Goal: Task Accomplishment & Management: Complete application form

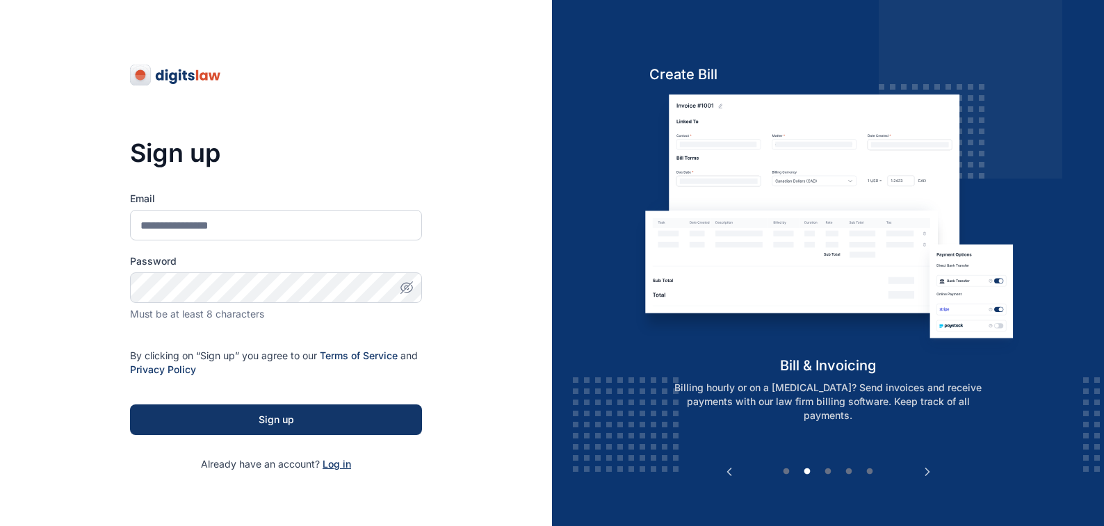
click at [331, 465] on span "Log in" at bounding box center [337, 464] width 29 height 12
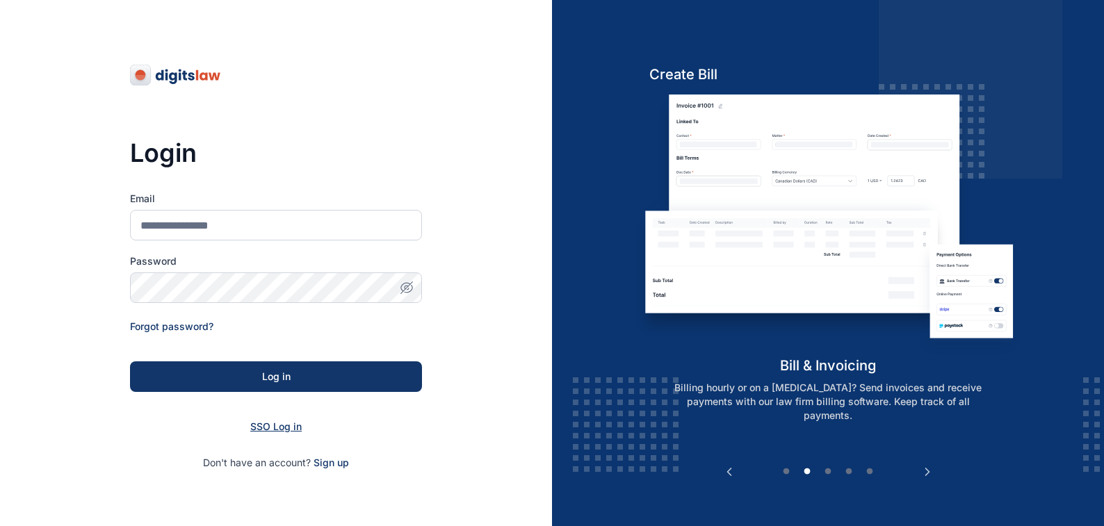
click at [267, 425] on span "SSO Log in" at bounding box center [275, 427] width 51 height 12
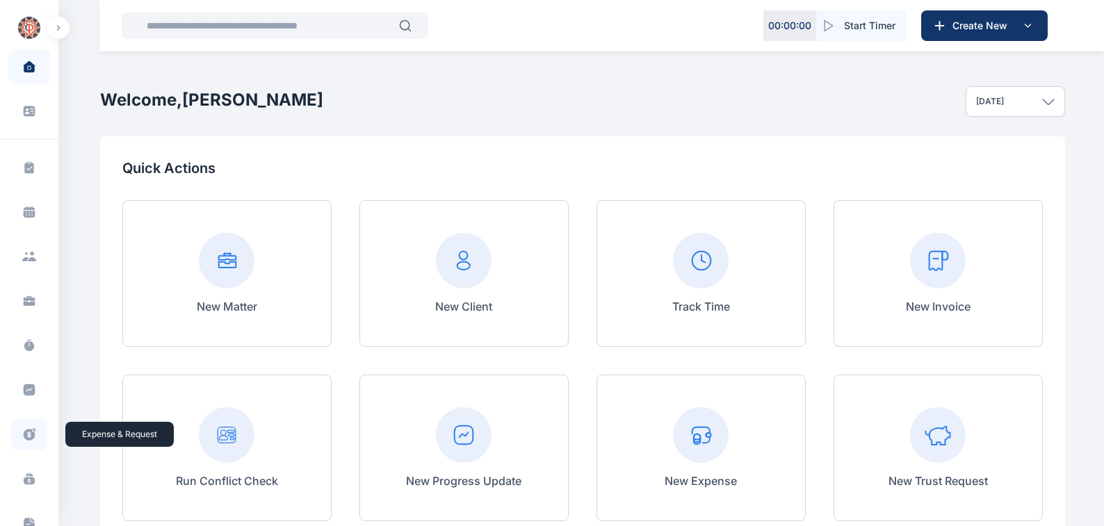
click at [27, 435] on icon at bounding box center [29, 435] width 14 height 15
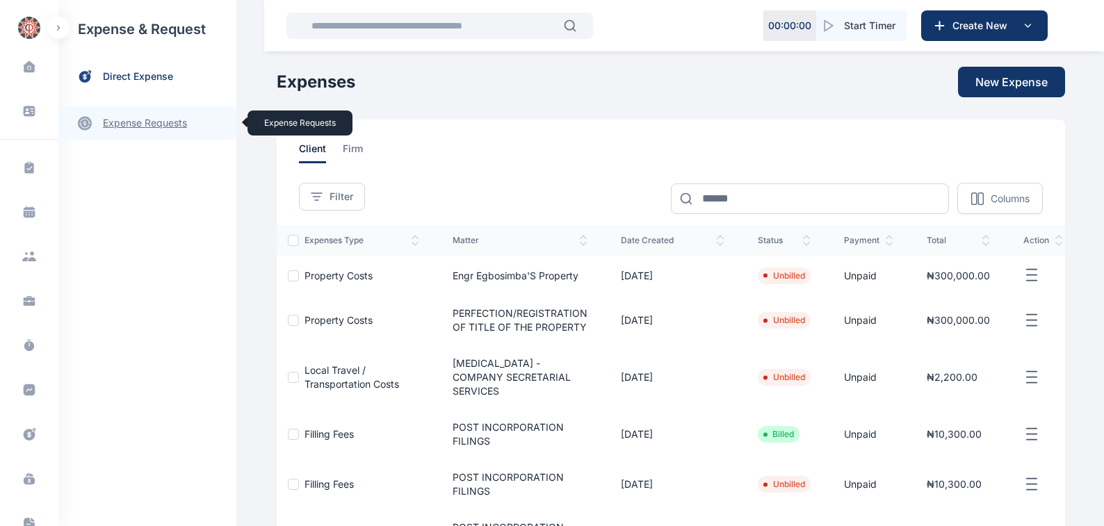
click at [120, 123] on link "expense requests expense requests" at bounding box center [147, 122] width 178 height 33
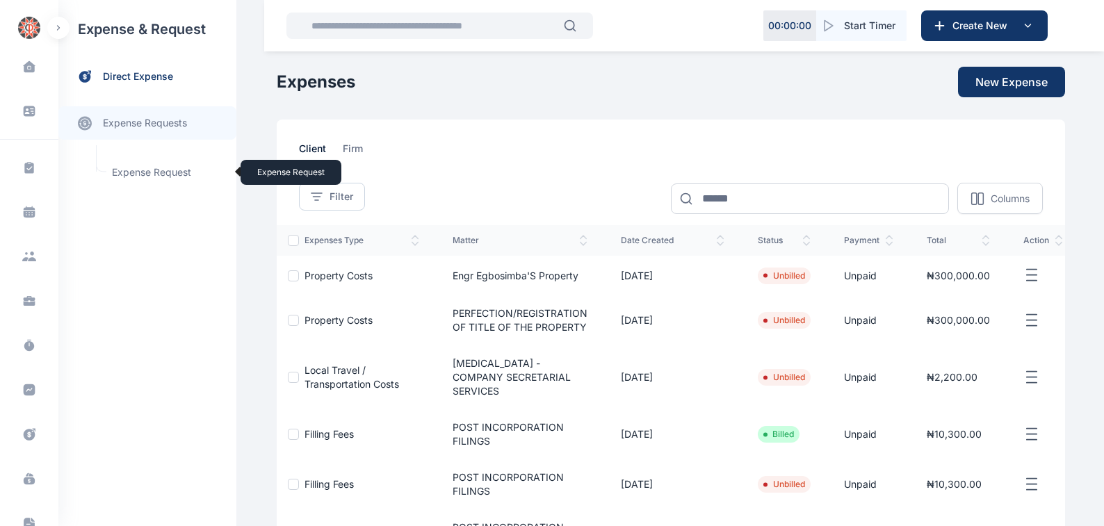
click at [133, 170] on span "Expense Request Expense Request" at bounding box center [167, 172] width 126 height 26
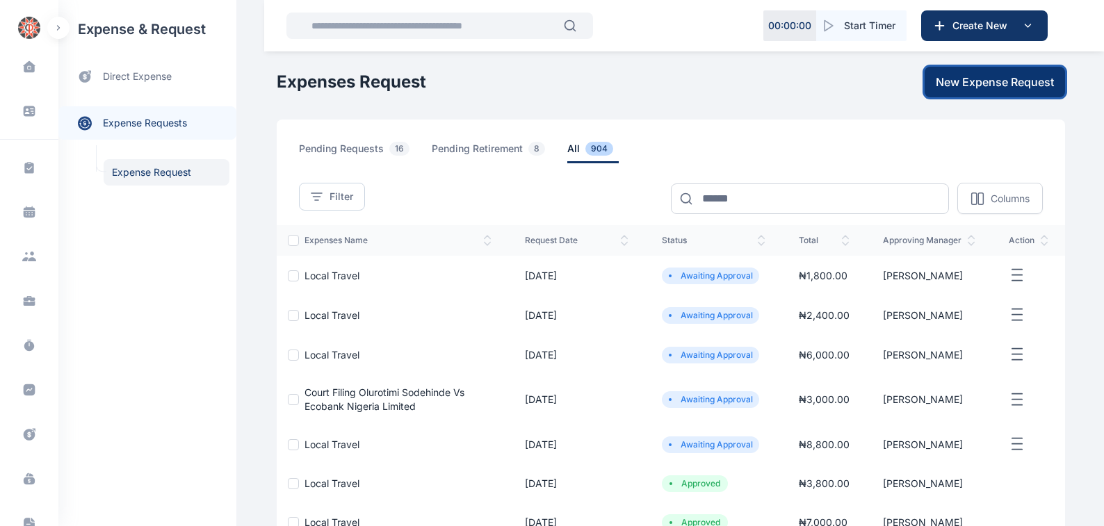
click at [987, 81] on span "New Expense Request" at bounding box center [995, 82] width 118 height 17
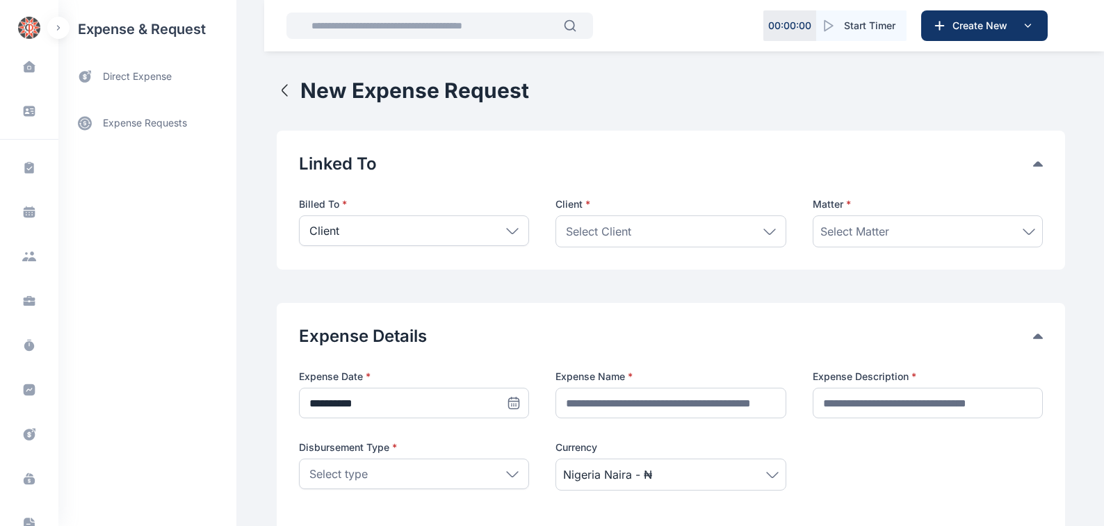
click at [506, 231] on icon at bounding box center [512, 231] width 13 height 6
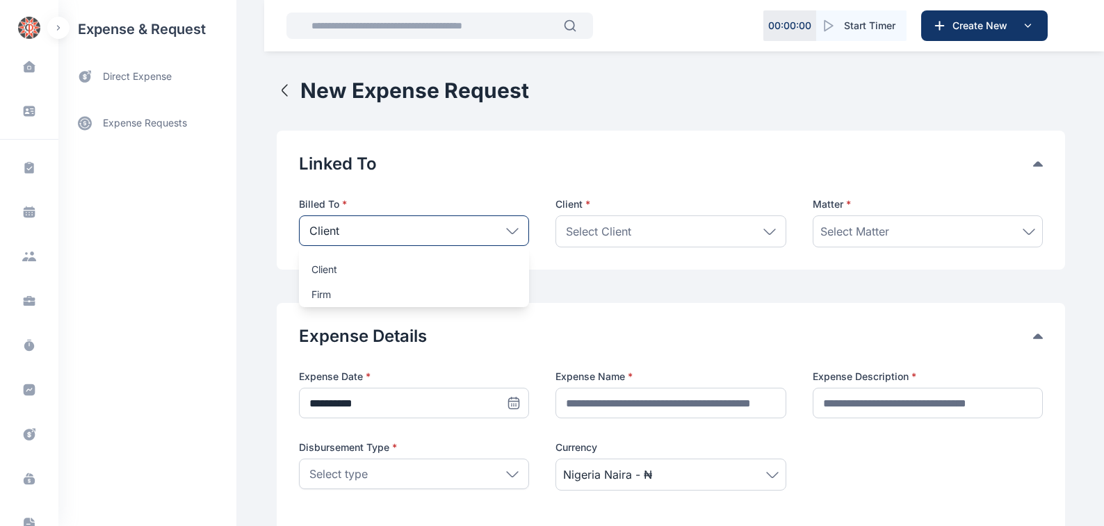
drag, startPoint x: 309, startPoint y: 295, endPoint x: 359, endPoint y: 283, distance: 50.8
click at [311, 295] on p "Firm" at bounding box center [413, 295] width 205 height 14
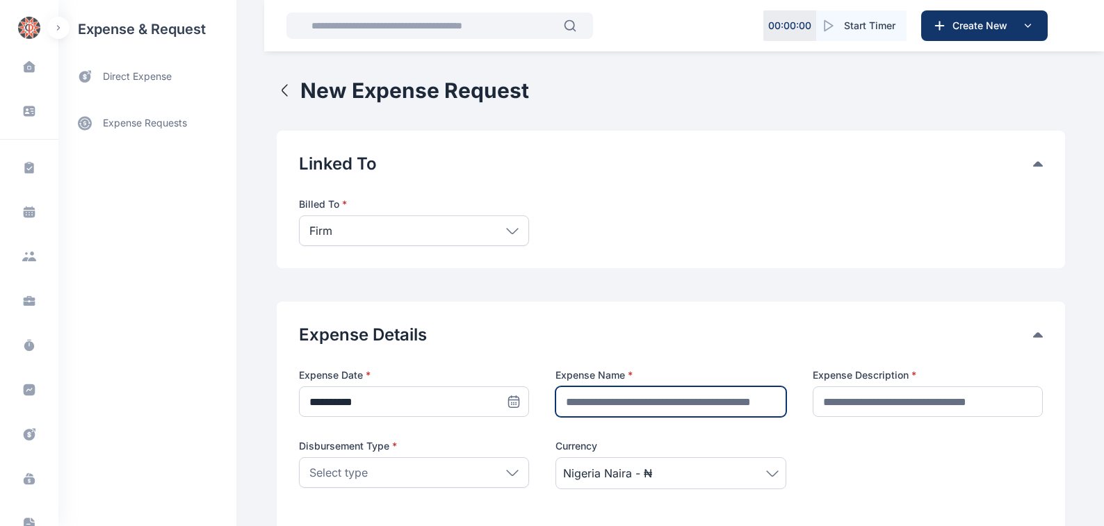
drag, startPoint x: 570, startPoint y: 400, endPoint x: 581, endPoint y: 398, distance: 10.6
click at [571, 400] on input "text" at bounding box center [671, 402] width 230 height 31
type input "**********"
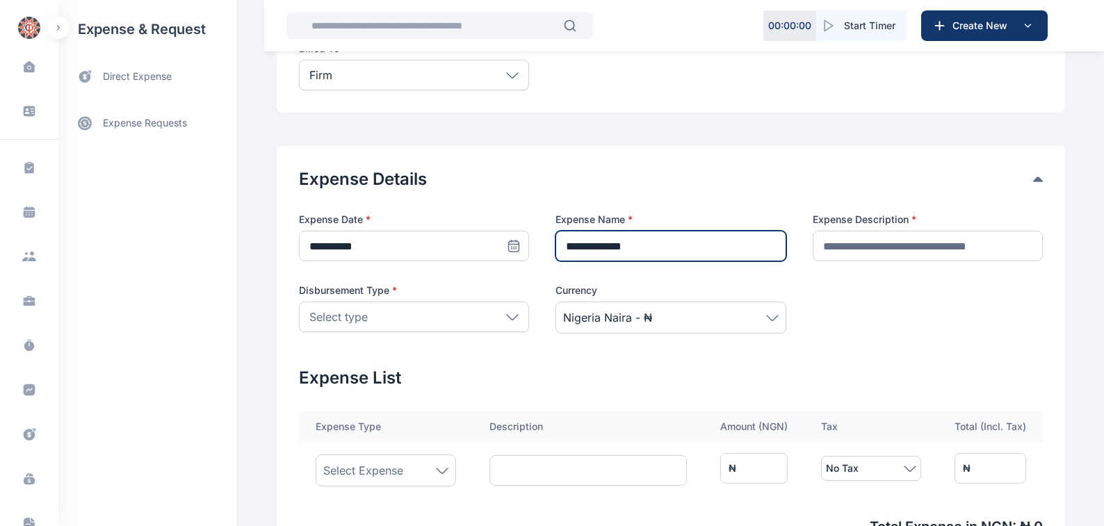
scroll to position [158, 0]
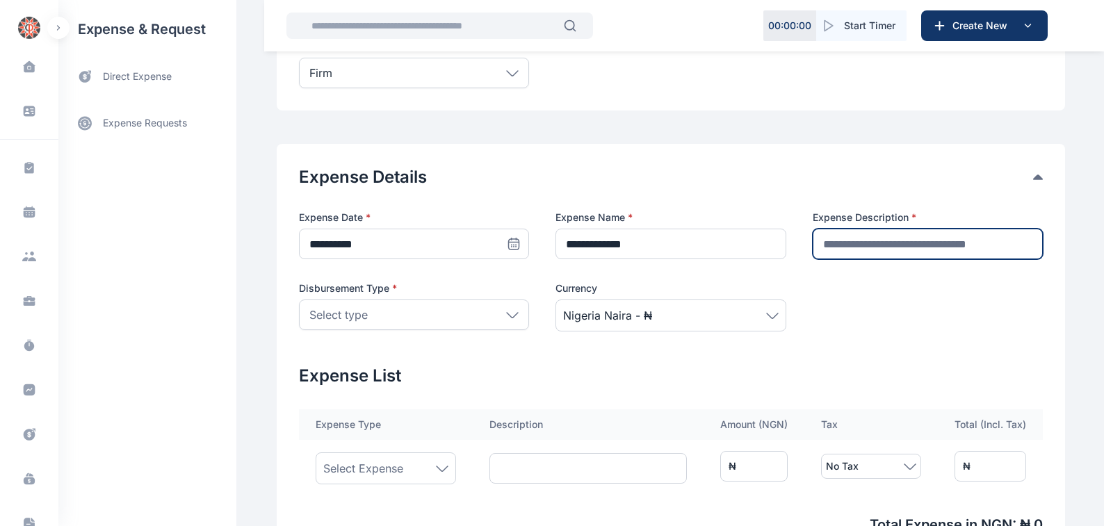
click at [832, 245] on input "text" at bounding box center [928, 244] width 230 height 31
type input "********"
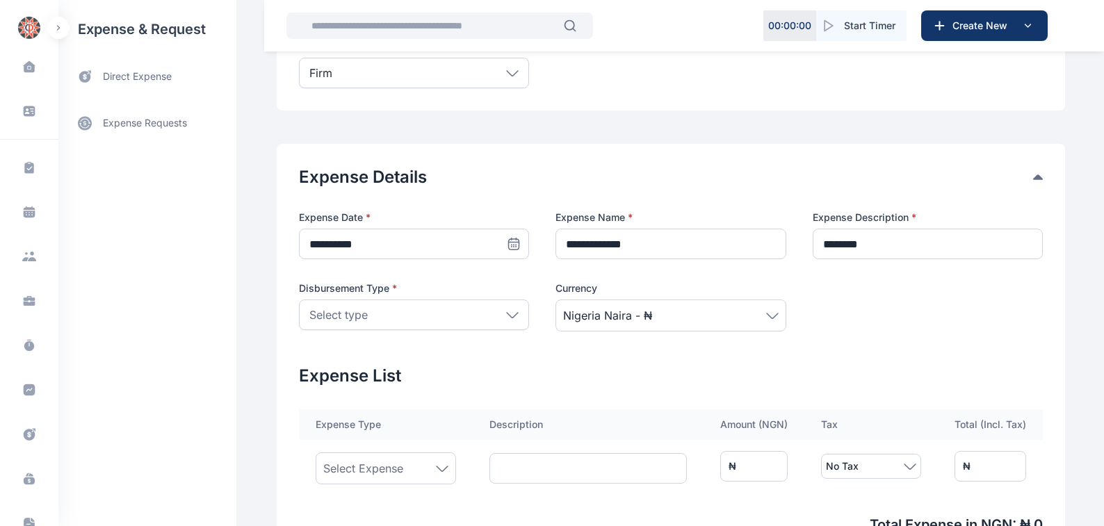
click at [507, 316] on icon at bounding box center [512, 315] width 13 height 6
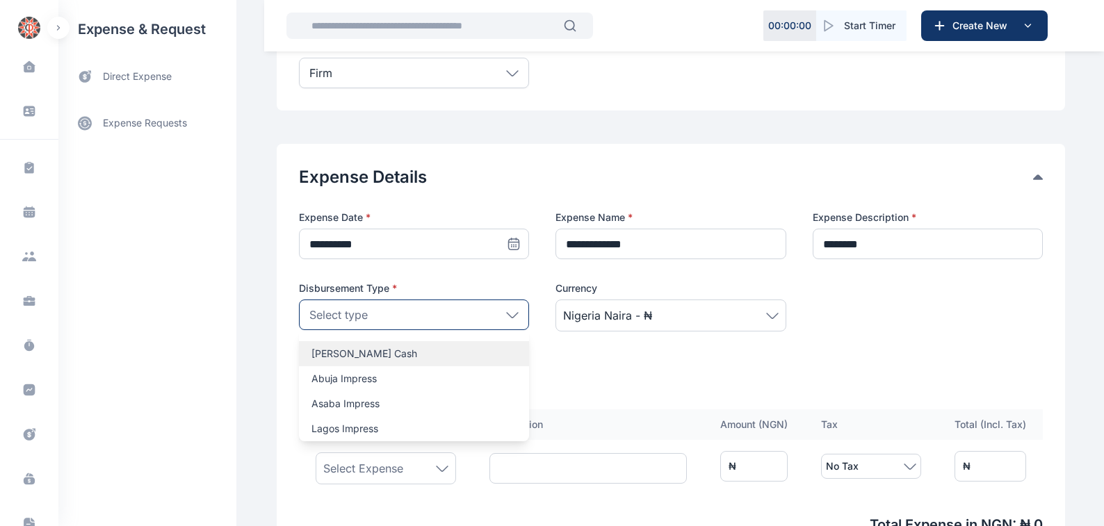
click at [314, 354] on p "[PERSON_NAME] Cash" at bounding box center [413, 354] width 205 height 14
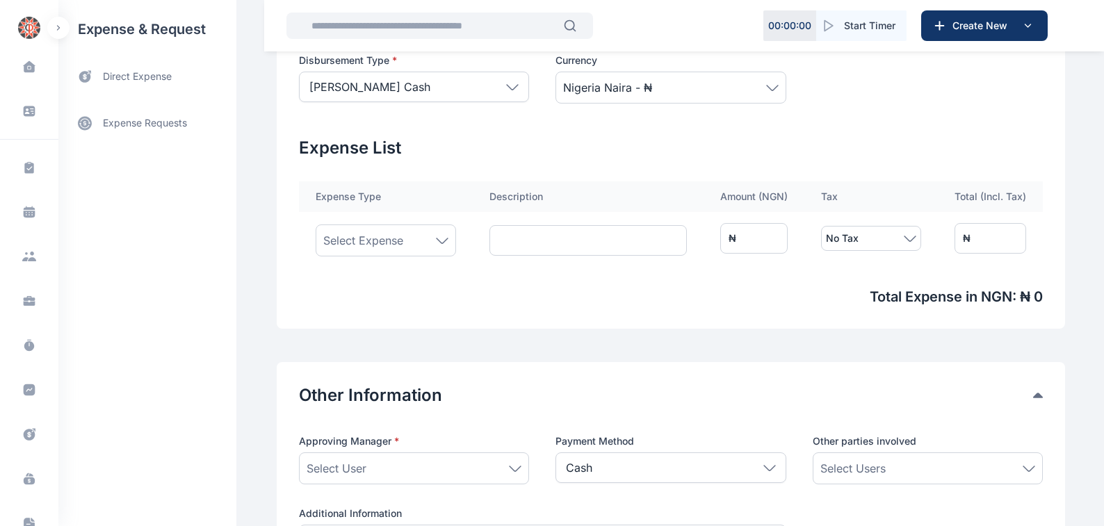
scroll to position [394, 0]
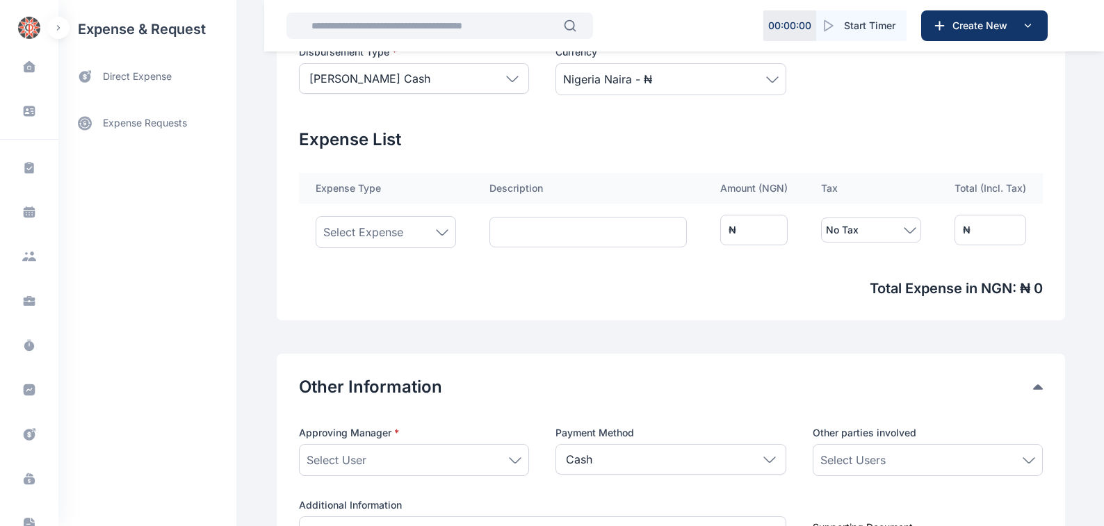
click at [436, 232] on icon at bounding box center [442, 232] width 13 height 6
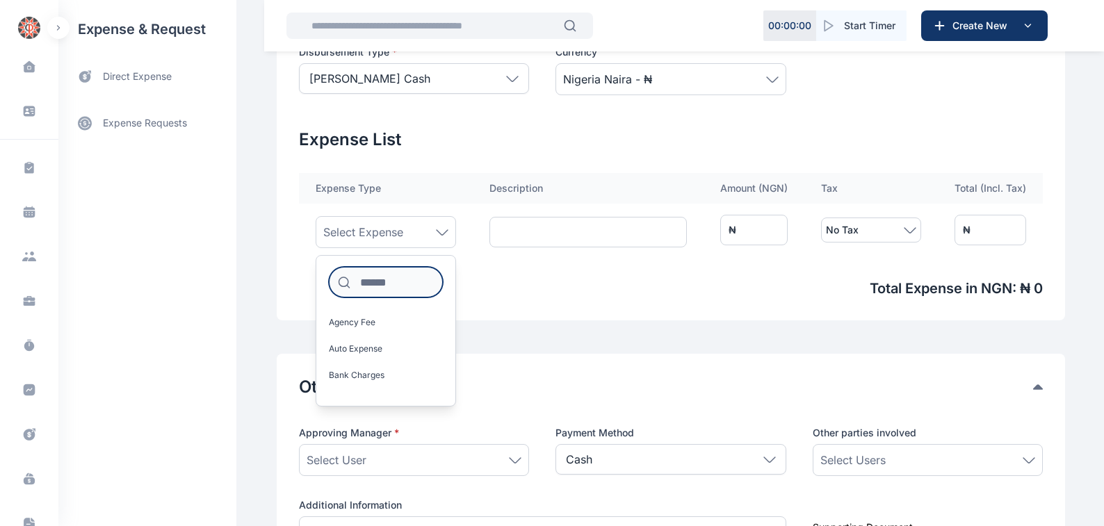
click at [355, 284] on input at bounding box center [386, 282] width 114 height 31
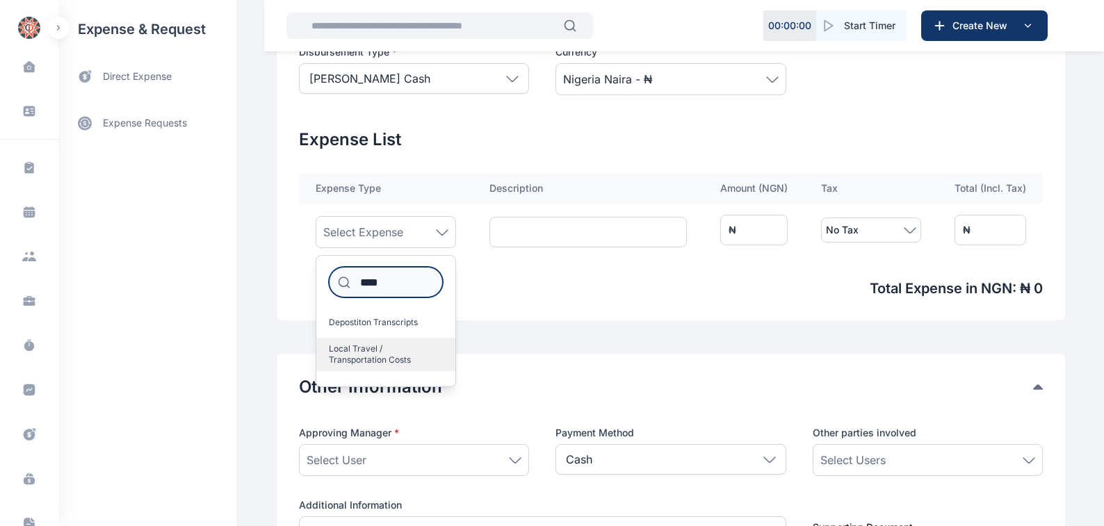
type input "****"
click at [362, 346] on span "Local Travel / Transportation Costs" at bounding box center [380, 354] width 103 height 22
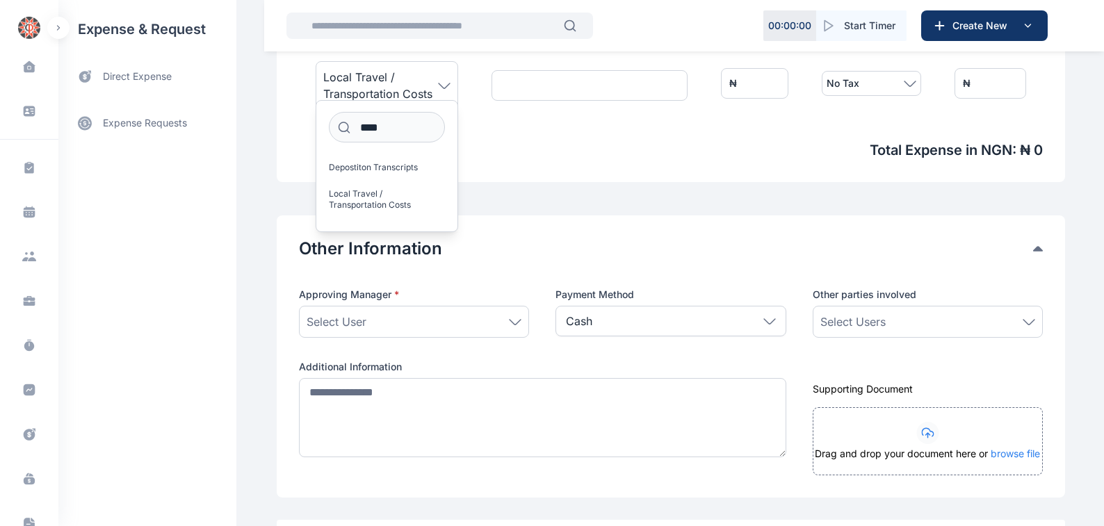
scroll to position [552, 0]
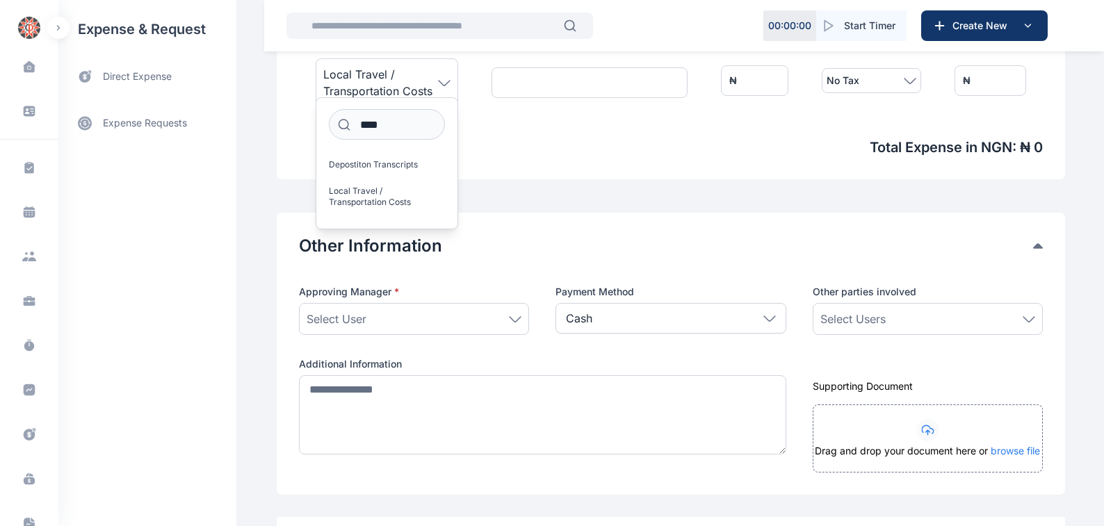
drag, startPoint x: 509, startPoint y: 316, endPoint x: 479, endPoint y: 318, distance: 30.0
click at [509, 317] on icon at bounding box center [515, 319] width 13 height 6
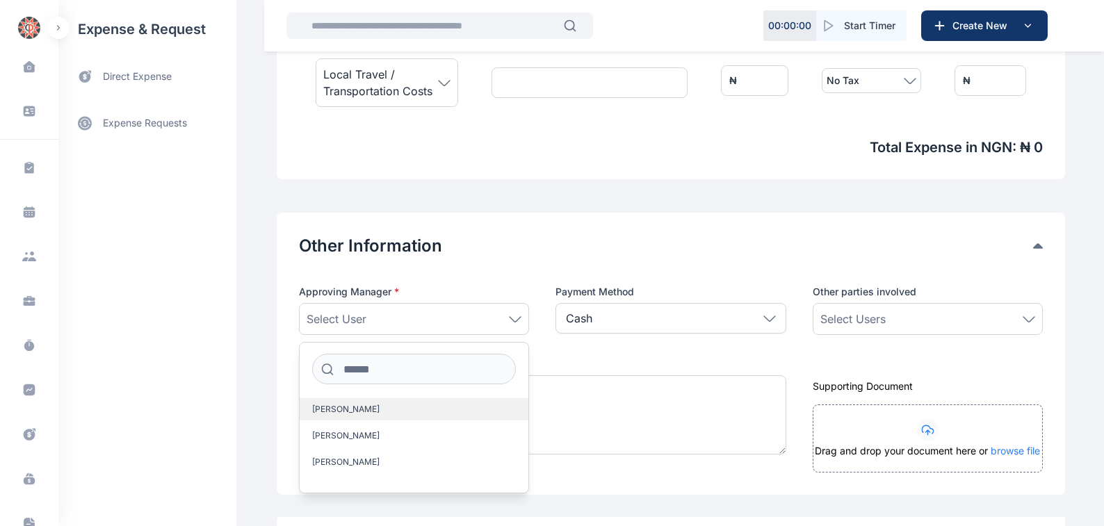
drag, startPoint x: 321, startPoint y: 409, endPoint x: 332, endPoint y: 406, distance: 10.8
click at [323, 409] on span "[PERSON_NAME]" at bounding box center [345, 409] width 67 height 11
click at [1029, 319] on icon at bounding box center [1029, 319] width 13 height 6
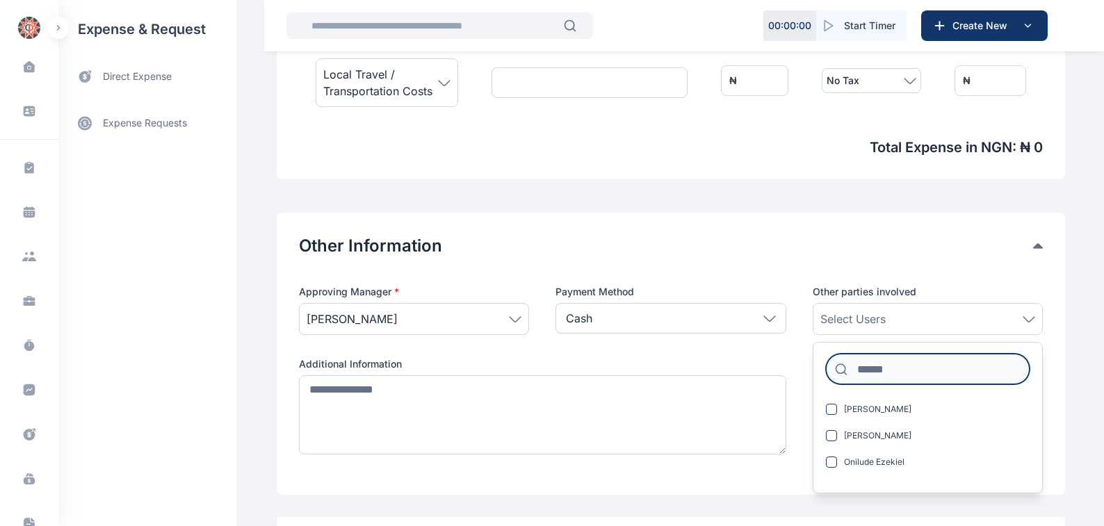
click at [856, 371] on input at bounding box center [928, 369] width 204 height 31
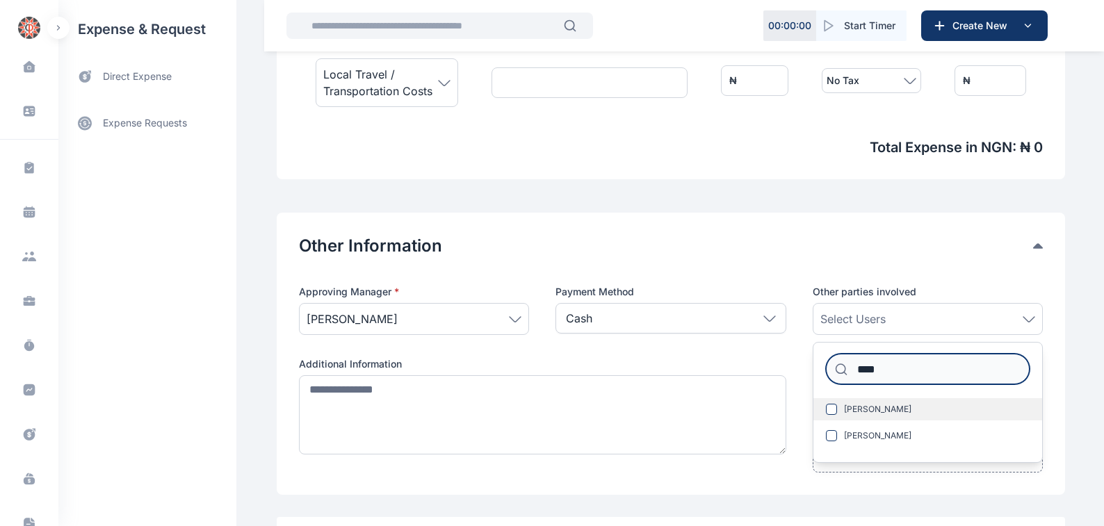
type input "****"
click at [873, 407] on span "[PERSON_NAME]" at bounding box center [877, 409] width 67 height 11
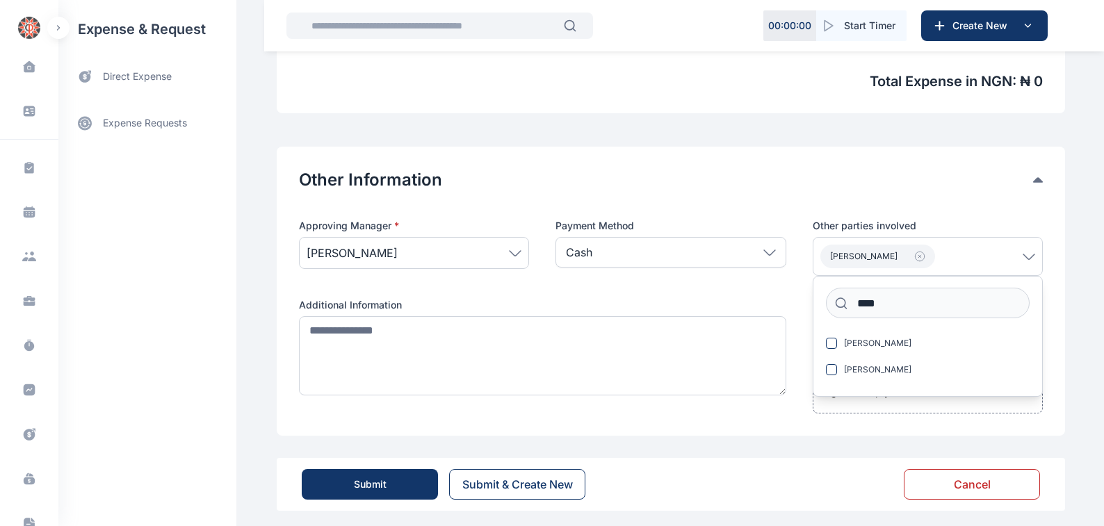
scroll to position [625, 0]
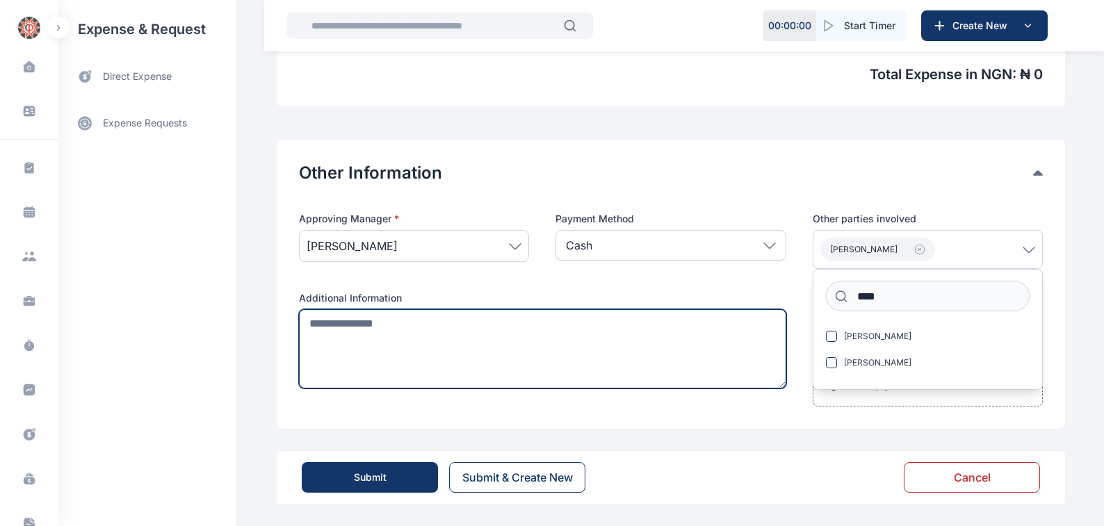
drag, startPoint x: 301, startPoint y: 323, endPoint x: 394, endPoint y: 333, distance: 93.7
click at [309, 323] on textarea at bounding box center [542, 348] width 487 height 79
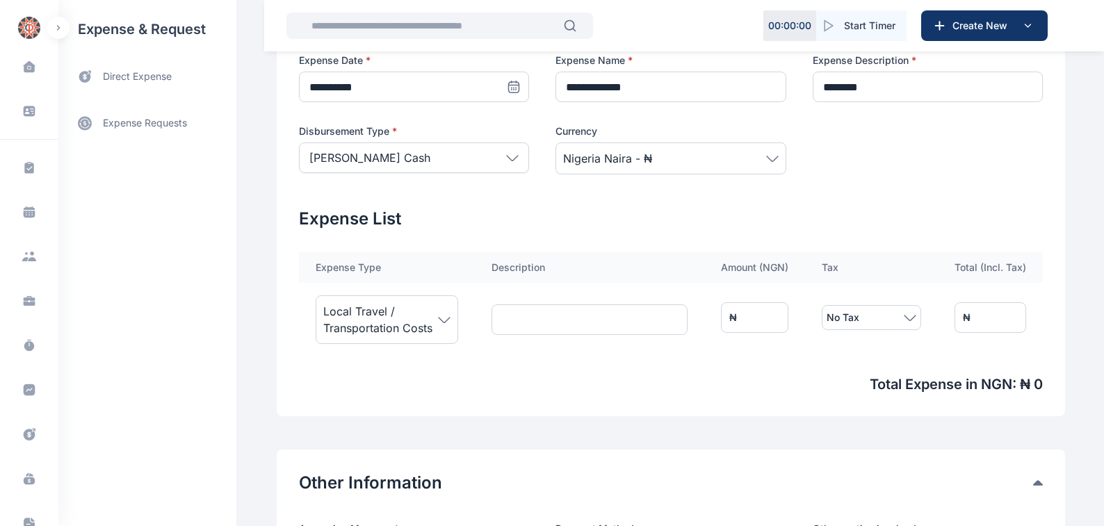
scroll to position [309, 0]
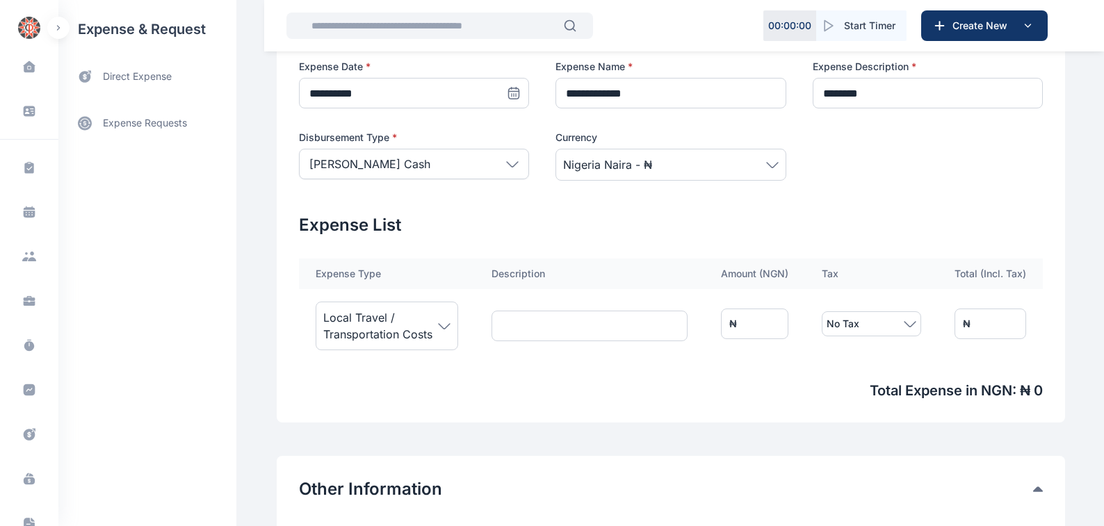
type textarea "**********"
drag, startPoint x: 766, startPoint y: 327, endPoint x: 713, endPoint y: 346, distance: 55.8
click at [724, 340] on td "₦ *" at bounding box center [754, 324] width 101 height 70
drag, startPoint x: 780, startPoint y: 321, endPoint x: 681, endPoint y: 349, distance: 102.6
click at [686, 347] on tr "Local Travel / Transportation Costs ₦ * No Tax ₦ *" at bounding box center [671, 324] width 744 height 70
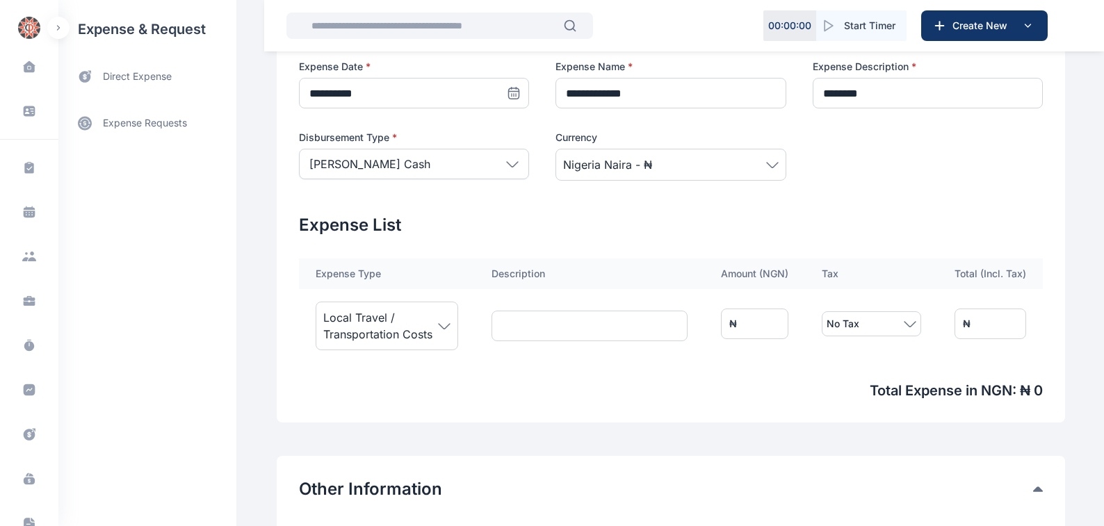
type input "*"
type input "**"
type input "***"
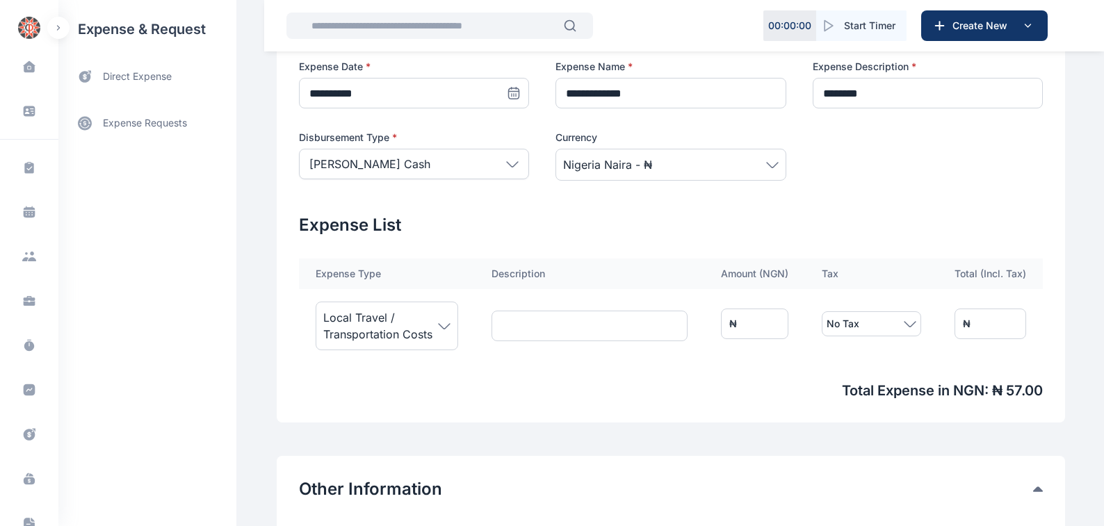
type input "***"
type input "****"
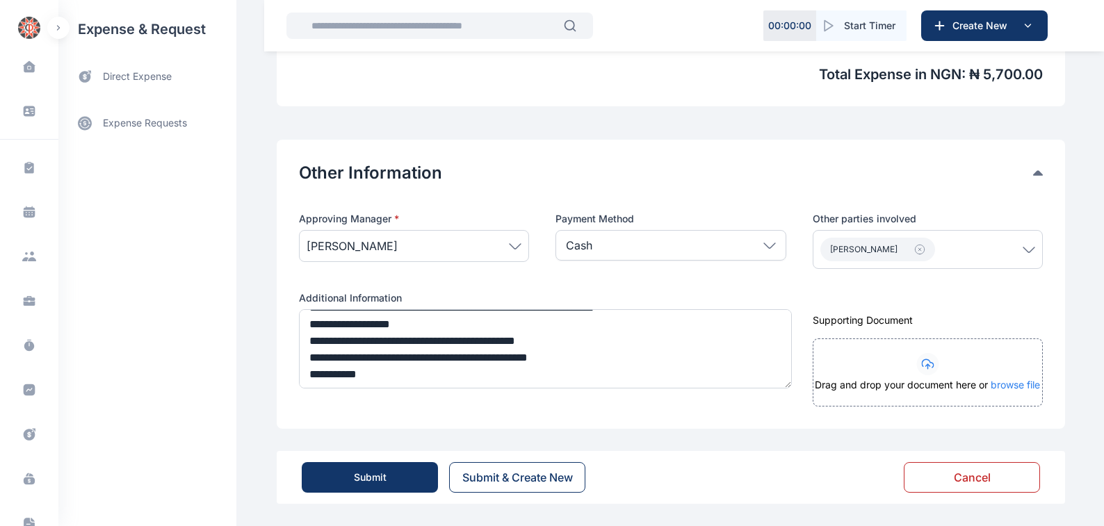
scroll to position [133, 0]
type input "****"
click at [364, 478] on div "Submit" at bounding box center [370, 478] width 33 height 14
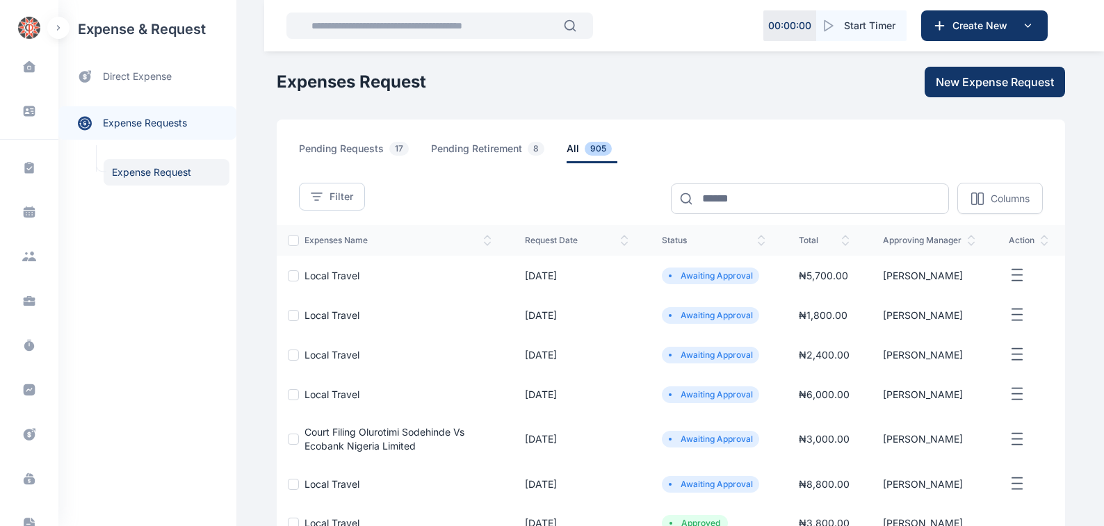
click at [311, 276] on span "Local Travel" at bounding box center [332, 276] width 55 height 12
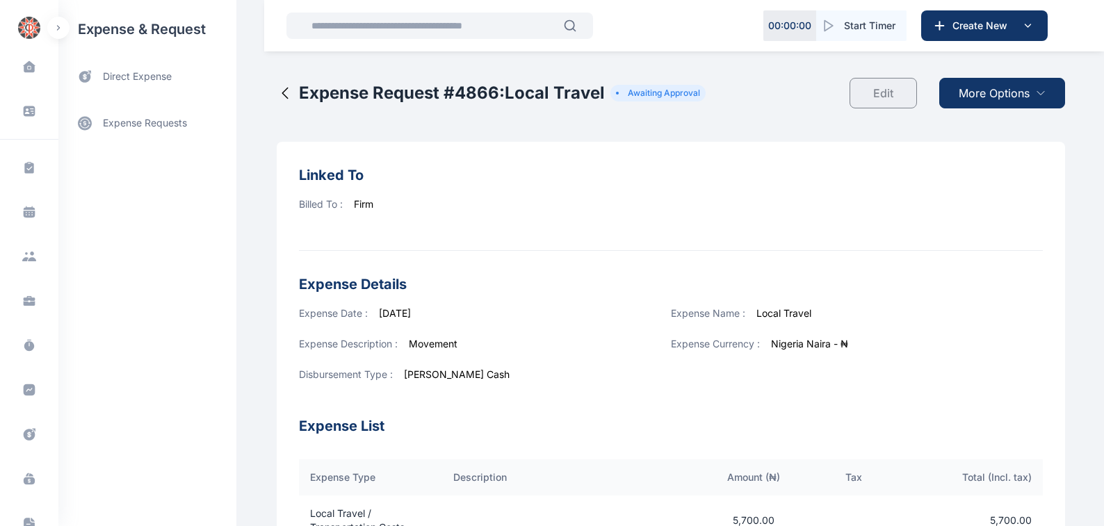
click at [1005, 92] on span "More Options" at bounding box center [994, 93] width 71 height 17
click at [995, 127] on span "Download PDF" at bounding box center [999, 127] width 58 height 14
